Goal: Navigation & Orientation: Find specific page/section

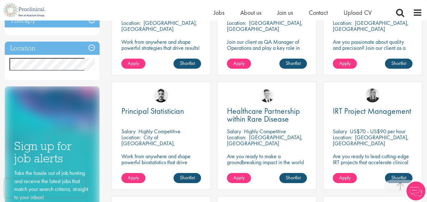
scroll to position [284, 0]
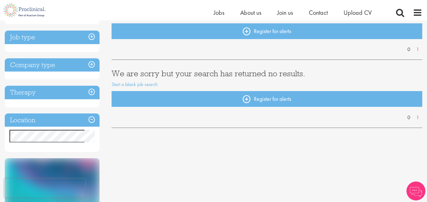
scroll to position [68, 0]
